Goal: Answer question/provide support

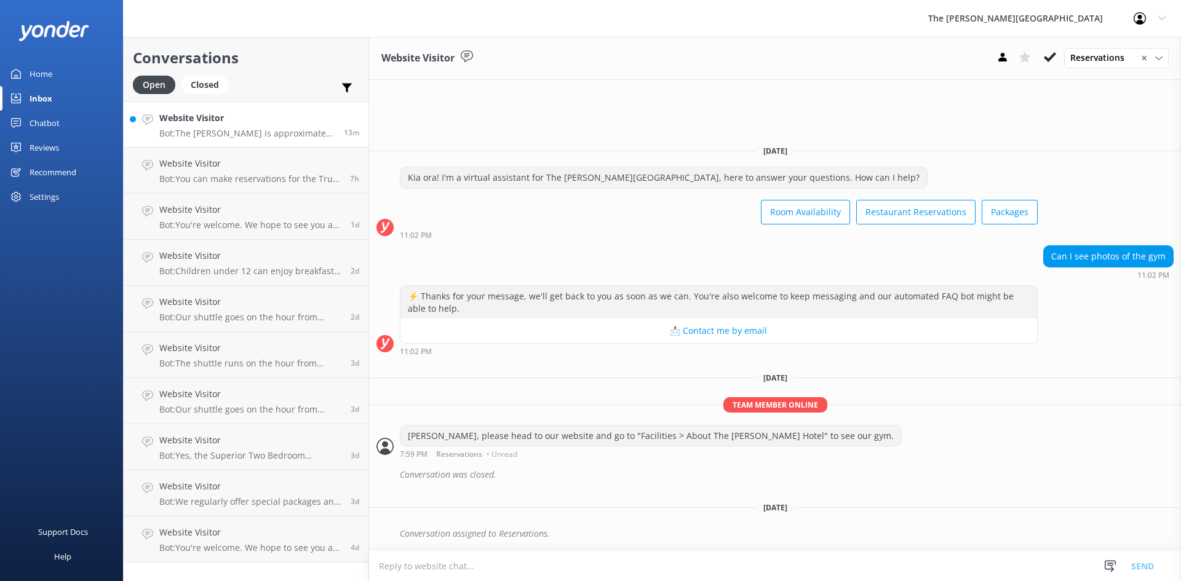
click at [263, 131] on p "Bot: The [PERSON_NAME] is approximately 2km from [GEOGRAPHIC_DATA]’s [GEOGRAPHI…" at bounding box center [246, 133] width 175 height 11
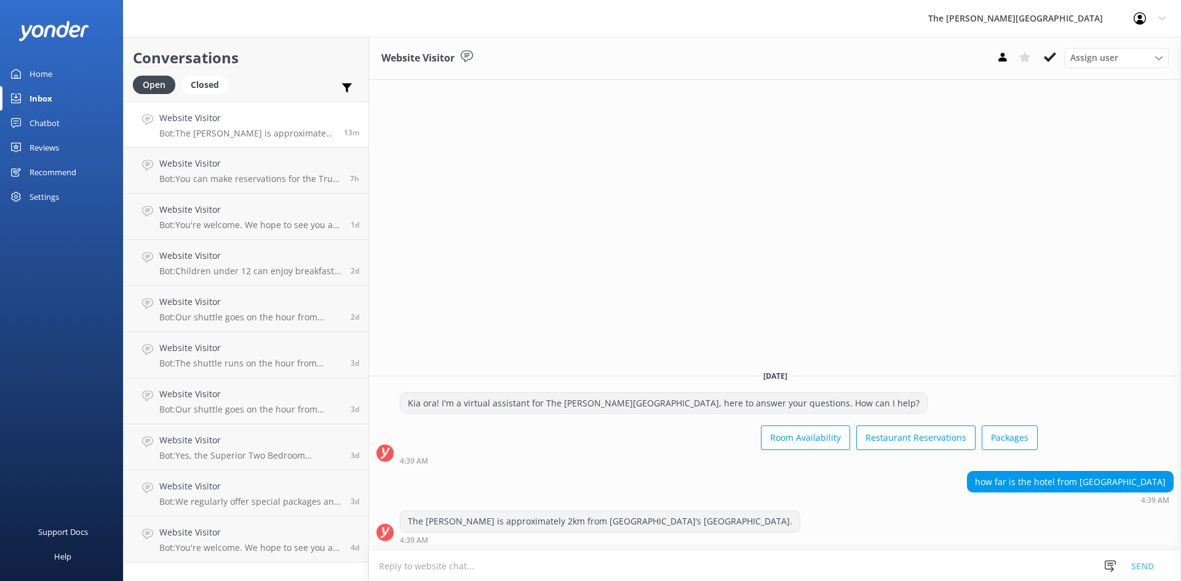
click at [613, 523] on div "The [PERSON_NAME] is approximately 2km from [GEOGRAPHIC_DATA]’s [GEOGRAPHIC_DAT…" at bounding box center [599, 521] width 399 height 21
click at [525, 558] on textarea at bounding box center [775, 566] width 812 height 30
click at [703, 568] on textarea at bounding box center [775, 566] width 812 height 30
